Goal: Answer question/provide support: Share knowledge or assist other users

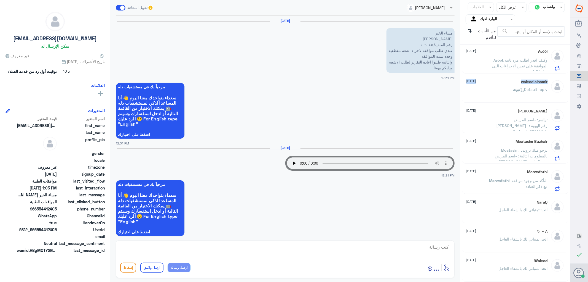
scroll to position [538, 0]
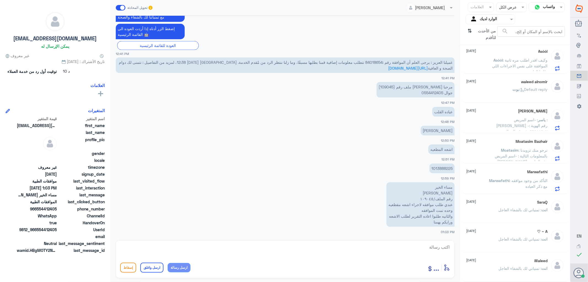
click at [393, 87] on p "مرحبا [PERSON_NAME] ملف رقم (109045) جوال 0554412405" at bounding box center [416, 89] width 78 height 15
copy p "109045"
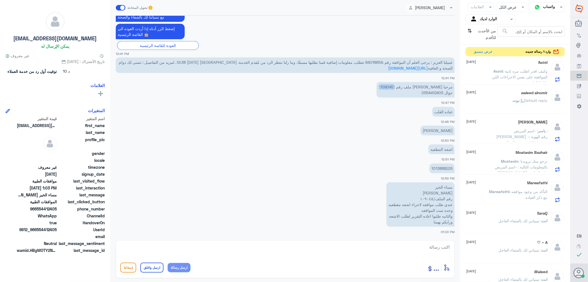
click at [389, 86] on p "مرحبا [PERSON_NAME] ملف رقم (109045) جوال 0554412405" at bounding box center [416, 89] width 78 height 15
click at [388, 85] on p "مرحبا [PERSON_NAME] ملف رقم (109045) جوال 0554412405" at bounding box center [416, 89] width 78 height 15
click at [432, 246] on textarea at bounding box center [285, 250] width 330 height 14
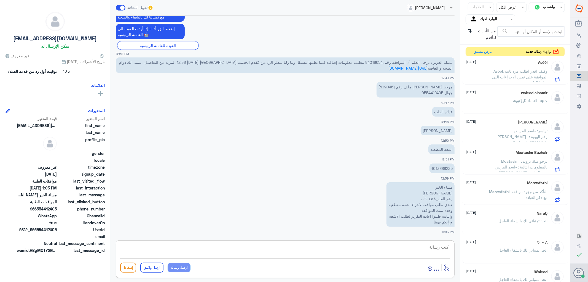
click at [439, 248] on textarea at bounding box center [285, 250] width 330 height 14
paste textarea "تمنياتي لك بالشفاء العاجل"
type textarea "تمت الموافقه /تمنياتي لك بالشفاء العاجل"
click at [145, 265] on button "ارسل واغلق" at bounding box center [151, 267] width 23 height 10
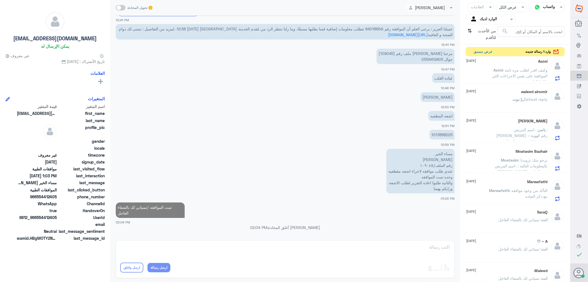
scroll to position [185, 0]
click at [479, 52] on button "عرض مسبق" at bounding box center [483, 51] width 23 height 9
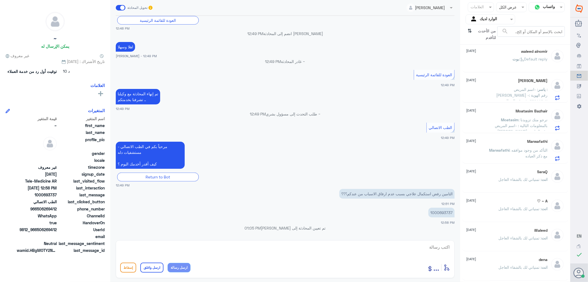
scroll to position [265, 0]
click at [440, 213] on p "1000693737" at bounding box center [441, 212] width 26 height 10
copy p "1000693737"
click at [470, 30] on icon "⇅" at bounding box center [470, 33] width 4 height 14
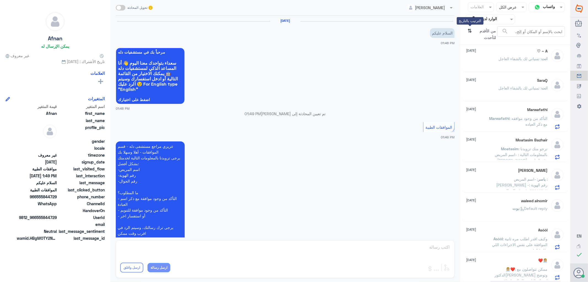
scroll to position [73, 0]
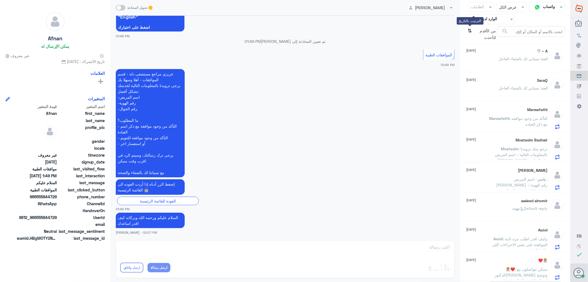
click at [470, 30] on icon "⇅" at bounding box center [470, 33] width 4 height 14
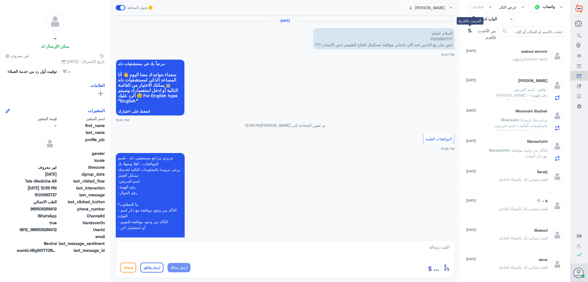
scroll to position [265, 0]
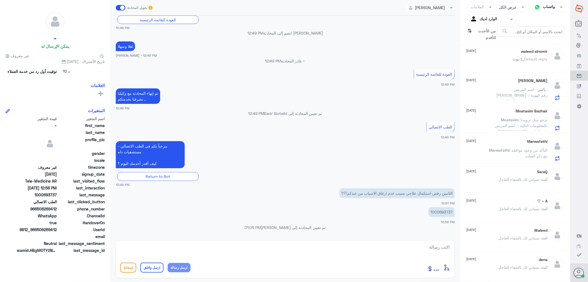
click at [499, 90] on span ": -اسم المريض : [PERSON_NAME] -رقم الهوية : ١٠٦٦٩٨٨٣٠٢ -رقم الجوال : ٠٥٠١٩٨٩٤٤٤…" at bounding box center [517, 115] width 62 height 57
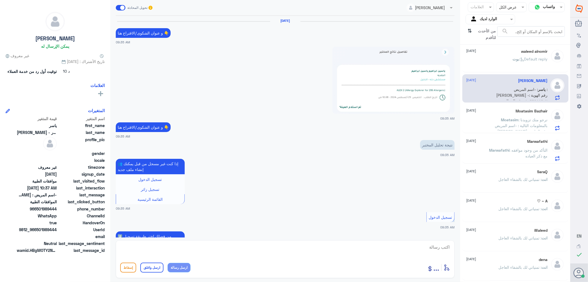
scroll to position [540, 0]
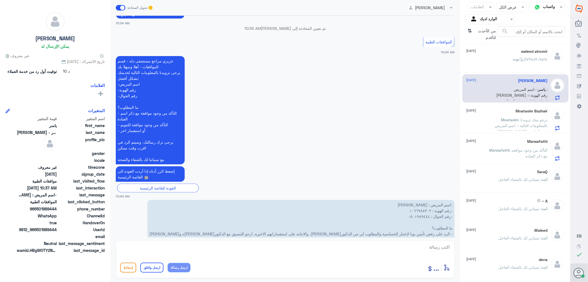
click at [492, 121] on p "Moatasim : نرجو منك تزويدنا بالمعلومات التالية : -اسم المريض [PERSON_NAME] -رقم…" at bounding box center [517, 124] width 62 height 14
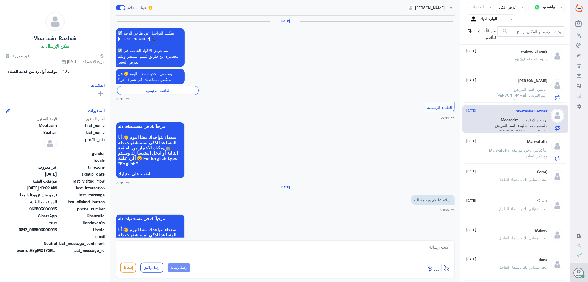
scroll to position [635, 0]
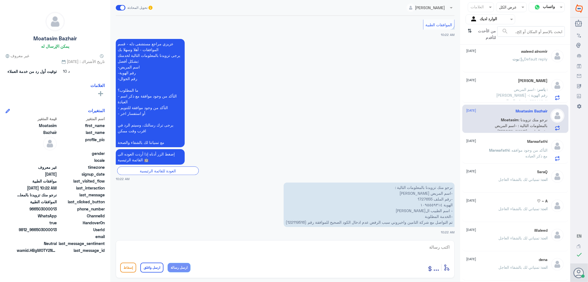
click at [495, 151] on span "Marwafathi" at bounding box center [499, 150] width 20 height 5
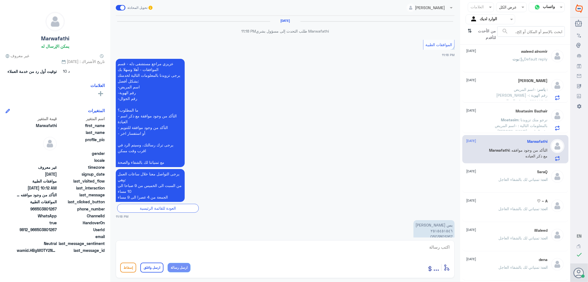
scroll to position [441, 0]
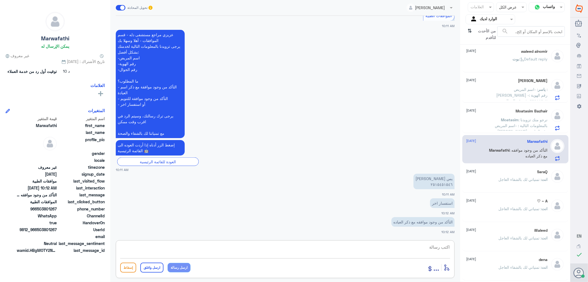
click at [435, 247] on textarea at bounding box center [285, 250] width 330 height 14
drag, startPoint x: 424, startPoint y: 243, endPoint x: 461, endPoint y: 247, distance: 37.1
click at [461, 247] on div "قناة واتساب Status × عرض الكل العلامات Agent Filter الوارد لديك search من الأحد…" at bounding box center [285, 141] width 570 height 283
type textarea "2515451546"
click at [446, 246] on textarea at bounding box center [285, 250] width 330 height 14
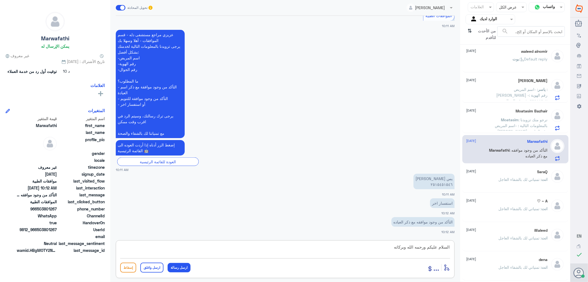
type textarea "السلام عليكم ورحمه الله وبركاته"
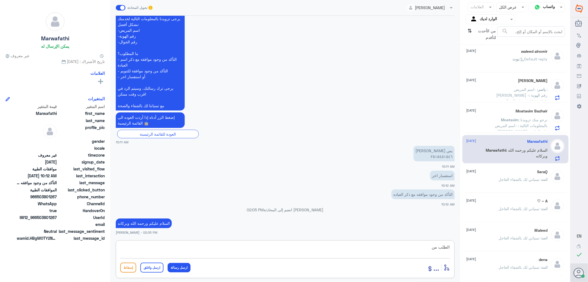
scroll to position [457, 0]
type textarea "الطلب من دله نمار او دله النخيل"
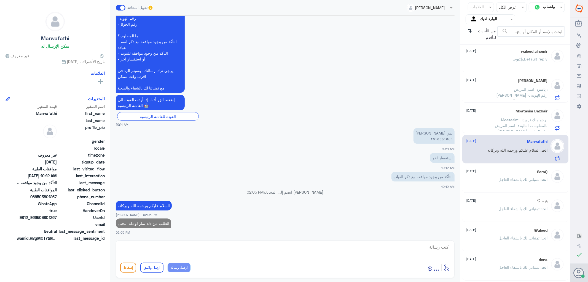
click at [520, 177] on span ": تمنياتي لك بالشفاء العاجل" at bounding box center [520, 179] width 43 height 5
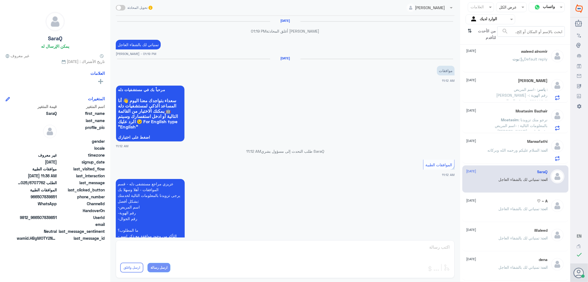
scroll to position [298, 0]
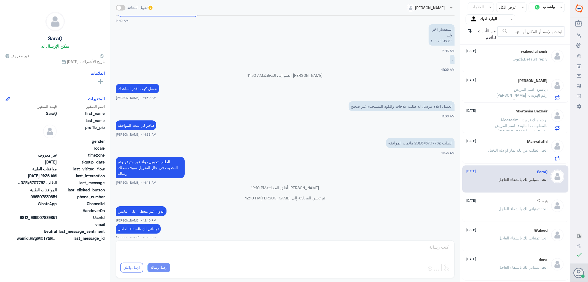
click at [487, 138] on div "Marwafathi [DATE] انت : الطلب من دله نمار او دله النخيل" at bounding box center [515, 149] width 106 height 28
click at [505, 142] on div "Marwafathi [DATE]" at bounding box center [507, 141] width 81 height 5
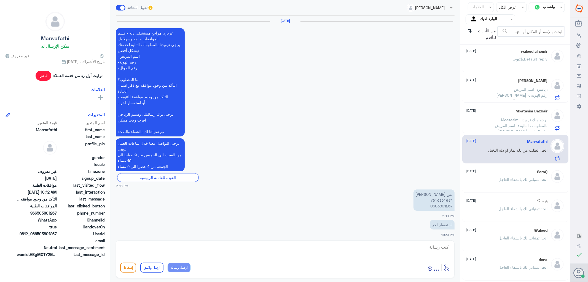
click at [501, 120] on span "Moatasim" at bounding box center [510, 119] width 18 height 5
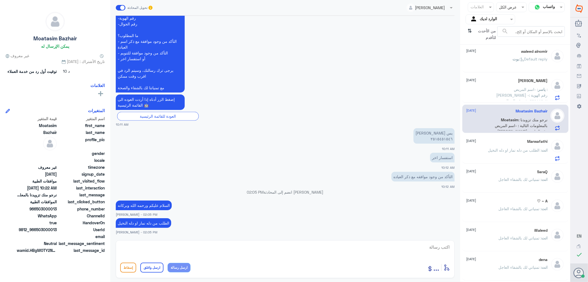
click at [511, 92] on p "ياسر : -اسم المريض : [PERSON_NAME] -رقم الهوية : ١٠٦٦٩٨٨٣٠٢ -رقم الجوال : ٠٥٠١٩…" at bounding box center [517, 93] width 62 height 14
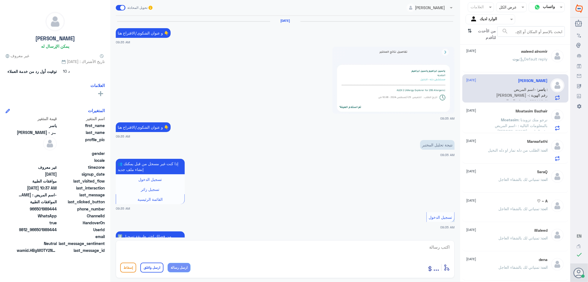
scroll to position [540, 0]
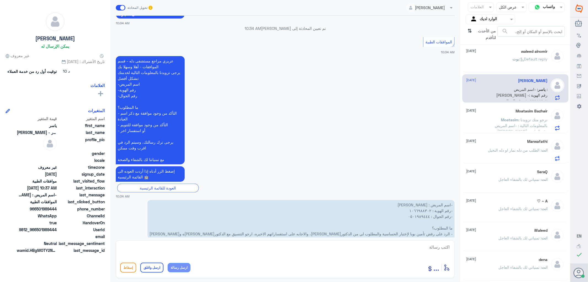
click at [513, 63] on p "[PERSON_NAME] : Default reply" at bounding box center [530, 63] width 35 height 14
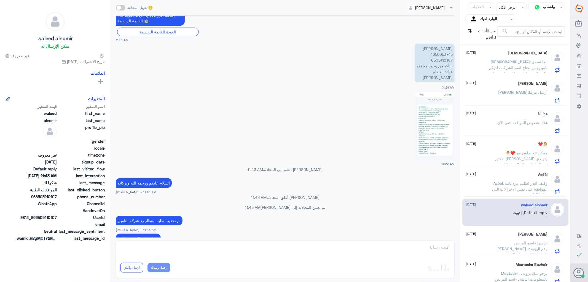
scroll to position [365, 0]
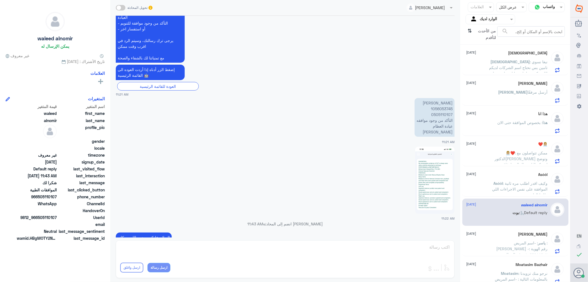
click at [441, 109] on p "[PERSON_NAME] 1056053745 0505110107 التأكد من وجود موافقه عيادة العظام [PERSON_…" at bounding box center [435, 117] width 40 height 39
copy p "1056053745"
click at [514, 155] on p "👩🏼‍💼❤️ : ممكن تتواصلون مع الدكتور[PERSON_NAME] وتوضح لشركه التامين الحاله وارفا…" at bounding box center [517, 157] width 62 height 14
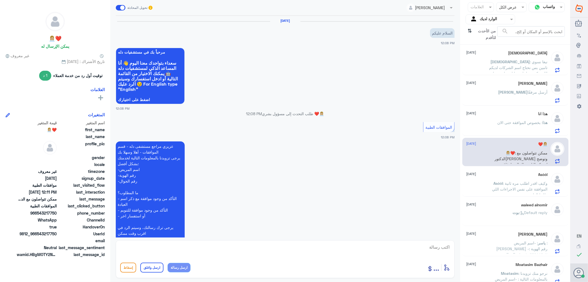
scroll to position [145, 0]
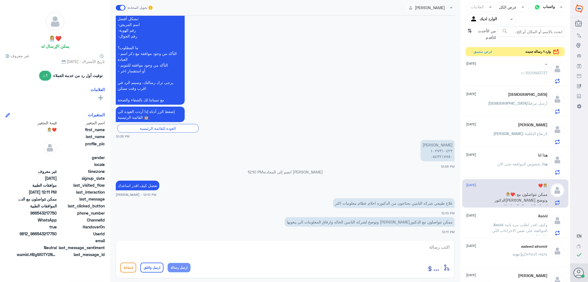
click at [432, 241] on div "أدخل اسم مجموعة الرسائل ... إسقاط ارسل واغلق ارسل رسالة" at bounding box center [285, 259] width 339 height 38
click at [445, 245] on textarea at bounding box center [285, 250] width 330 height 14
paste textarea "تمنياتي لك بالشفاء العاجل"
type textarea "تم تحديث طلبك/تمنياتي لك بالشفاء العاجل"
click at [151, 267] on button "ارسل واغلق" at bounding box center [151, 267] width 23 height 10
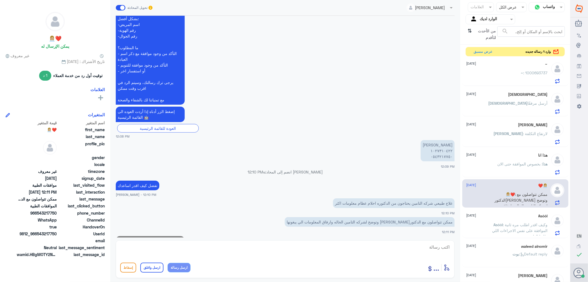
scroll to position [168, 0]
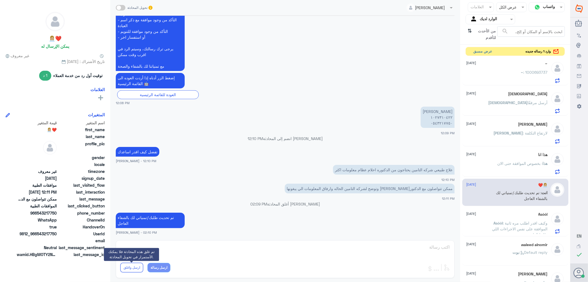
click at [477, 50] on button "عرض مسبق" at bounding box center [483, 51] width 23 height 9
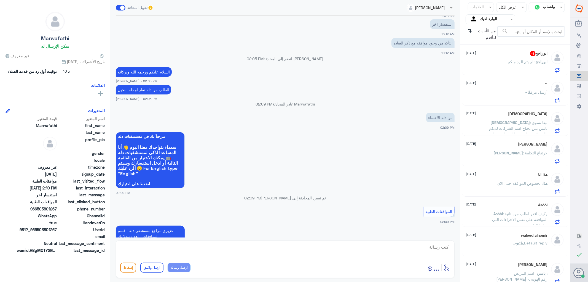
scroll to position [264, 0]
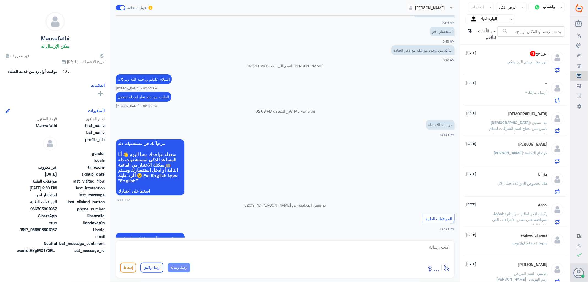
click at [516, 54] on div "ابوراجح 11 [DATE]" at bounding box center [507, 54] width 81 height 6
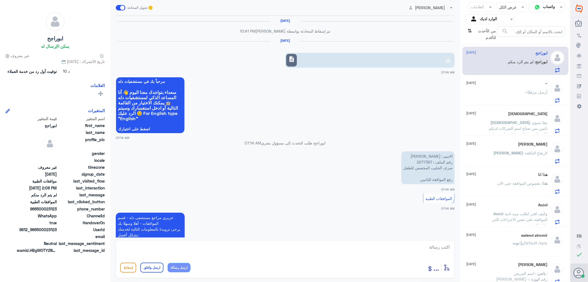
scroll to position [605, 0]
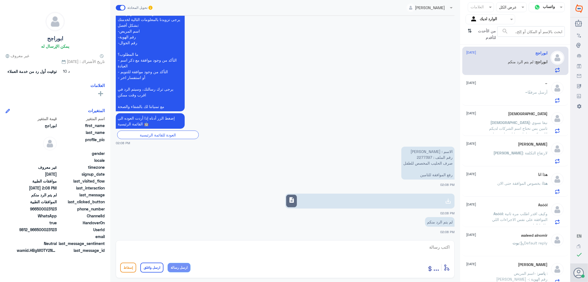
click at [423, 157] on p "الاسم : [PERSON_NAME] رقم الملف : 2277397 صرف الحليب المخصص للطفل رفع الموافقة …" at bounding box center [427, 162] width 53 height 33
copy p "2277397"
click at [337, 202] on link "description" at bounding box center [370, 200] width 170 height 15
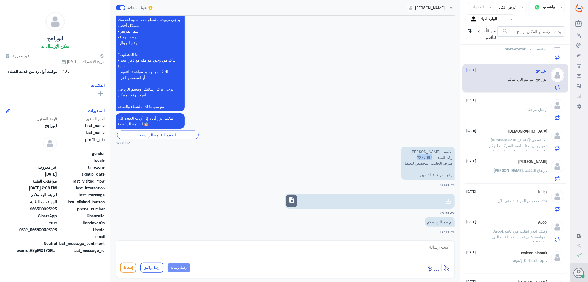
scroll to position [0, 0]
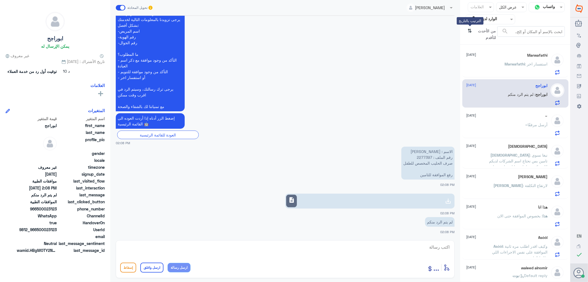
click at [470, 30] on icon "⇅" at bounding box center [470, 33] width 4 height 14
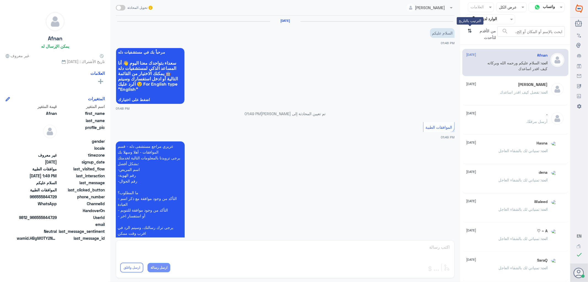
scroll to position [73, 0]
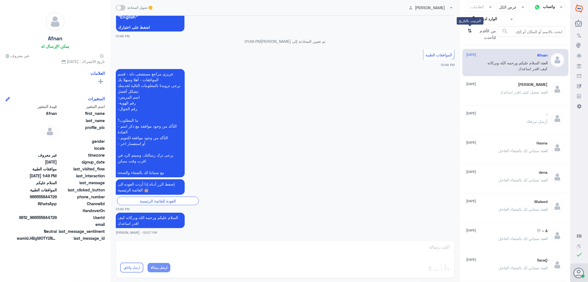
click at [470, 30] on icon "⇅" at bounding box center [470, 33] width 4 height 14
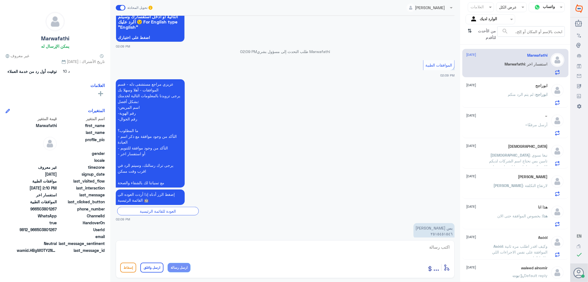
scroll to position [448, 0]
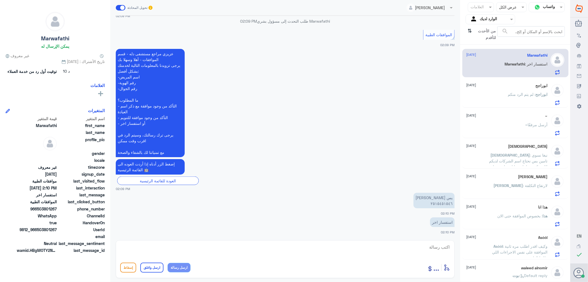
click at [441, 249] on textarea at bounding box center [285, 250] width 330 height 14
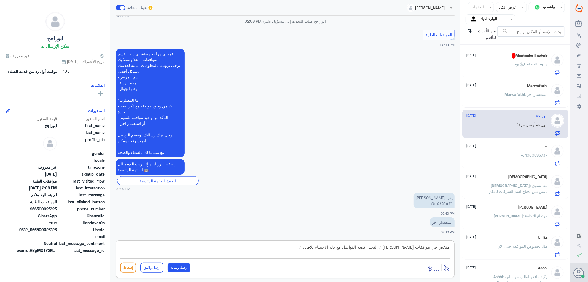
paste textarea "تمنياتي لك بالشفاء العاجل"
type textarea "متخص في موافقات [PERSON_NAME] / النخيل فضلا التواصل مع دله الاحساء للافاده /تمن…"
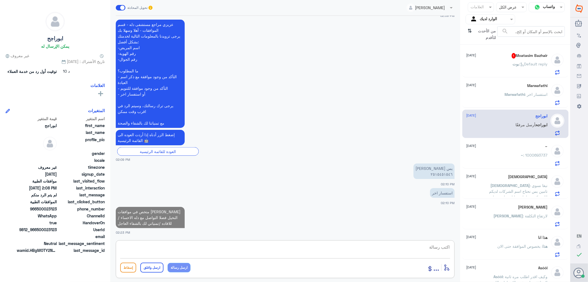
click at [525, 60] on div "Moatasim Bazhair 1 [DATE] بوت : Default reply" at bounding box center [507, 64] width 81 height 22
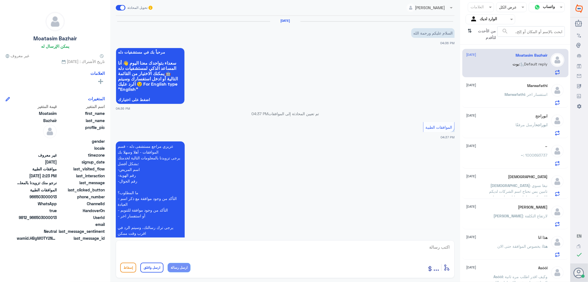
scroll to position [562, 0]
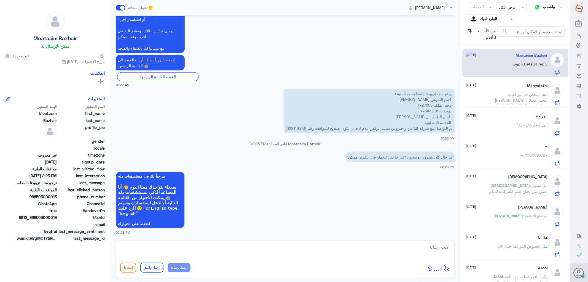
click at [423, 102] on p "نرجو منك تزويدنا بالمعلومات التالية : -اسم المريض [PERSON_NAME] -رقم الملف 1727…" at bounding box center [369, 111] width 171 height 44
copy p "1727655"
click at [500, 89] on div "Marwafathi [DATE] انت : متخص في موافقات [PERSON_NAME] / النخيل فضلا التواصل مع …" at bounding box center [507, 94] width 81 height 22
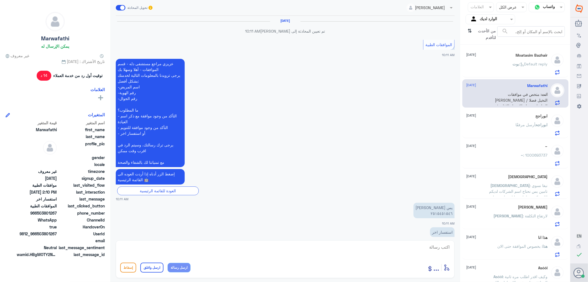
scroll to position [424, 0]
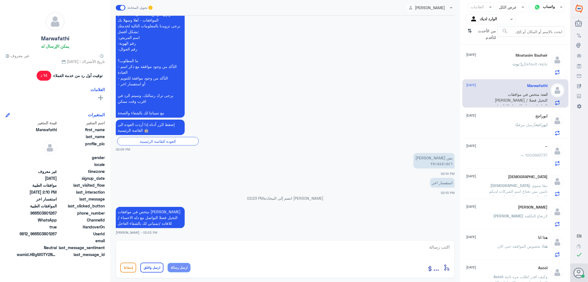
click at [504, 126] on div "[PERSON_NAME] أرسل مرفقًا" at bounding box center [507, 129] width 81 height 12
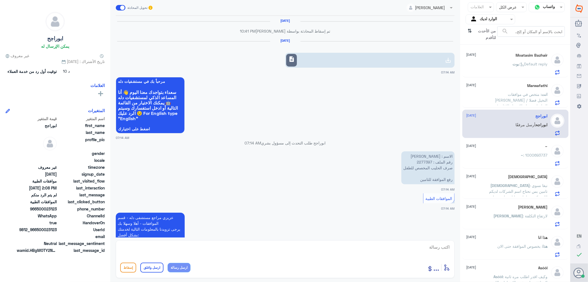
scroll to position [605, 0]
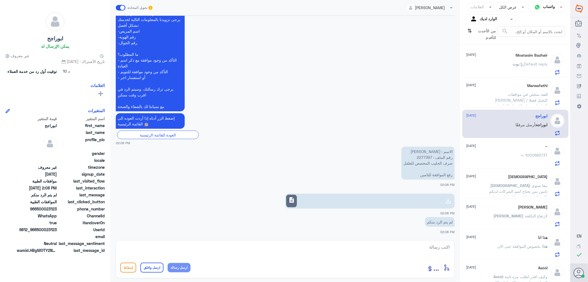
click at [506, 148] on div "~ [DATE]" at bounding box center [507, 146] width 81 height 5
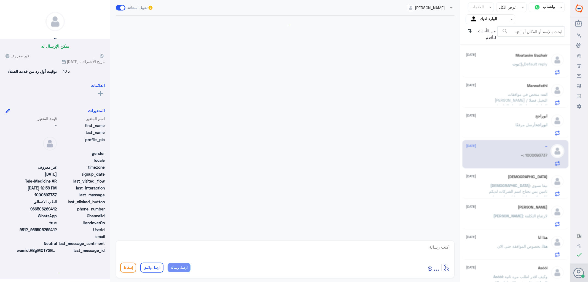
scroll to position [265, 0]
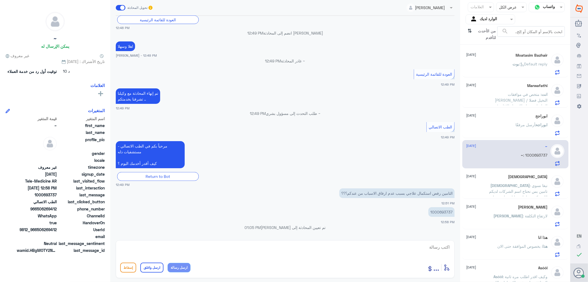
click at [498, 186] on span ": نبغا نسوي تامين بس نحتاج اسم الشركات لديكم اللي تكون شامل عمليات وادويه واشعه" at bounding box center [517, 191] width 62 height 16
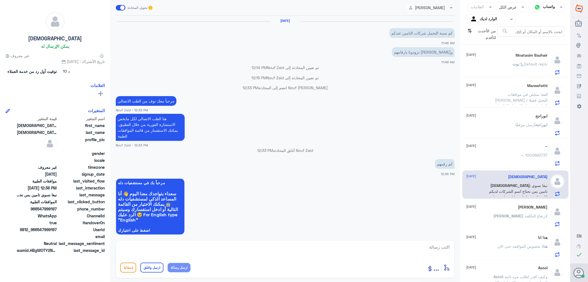
scroll to position [293, 0]
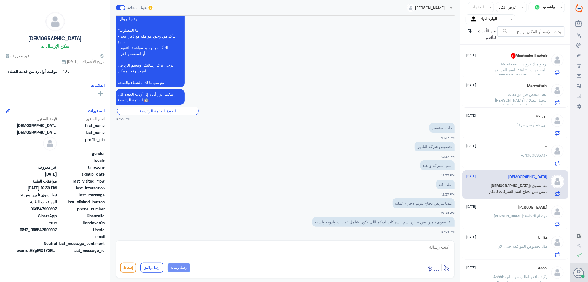
click at [501, 66] on p "Moatasim : نرجو منك تزويدنا بالمعلومات التالية : -اسم المريض [PERSON_NAME] -رقم…" at bounding box center [517, 68] width 62 height 14
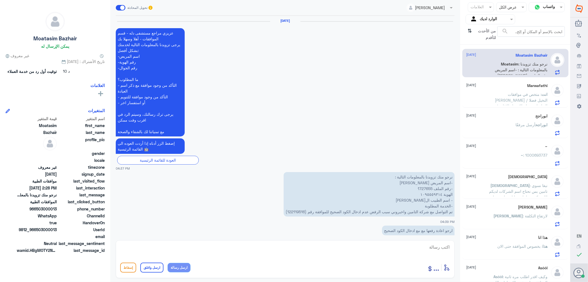
scroll to position [693, 0]
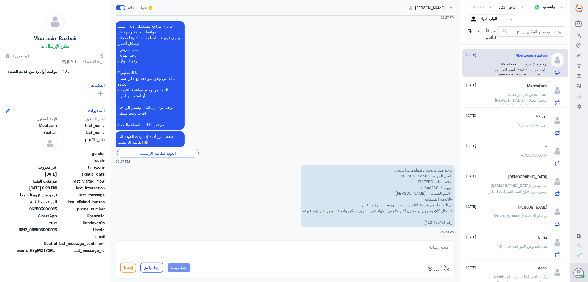
click at [433, 219] on p "نرجو منك تزويدنا بالمعلومات التالية : -اسم المريض [PERSON_NAME] -رقم الملف 1727…" at bounding box center [378, 196] width 154 height 62
click at [423, 180] on p "نرجو منك تزويدنا بالمعلومات التالية : -اسم المريض [PERSON_NAME] -رقم الملف 1727…" at bounding box center [378, 196] width 154 height 62
copy p "1727655"
